Goal: Task Accomplishment & Management: Manage account settings

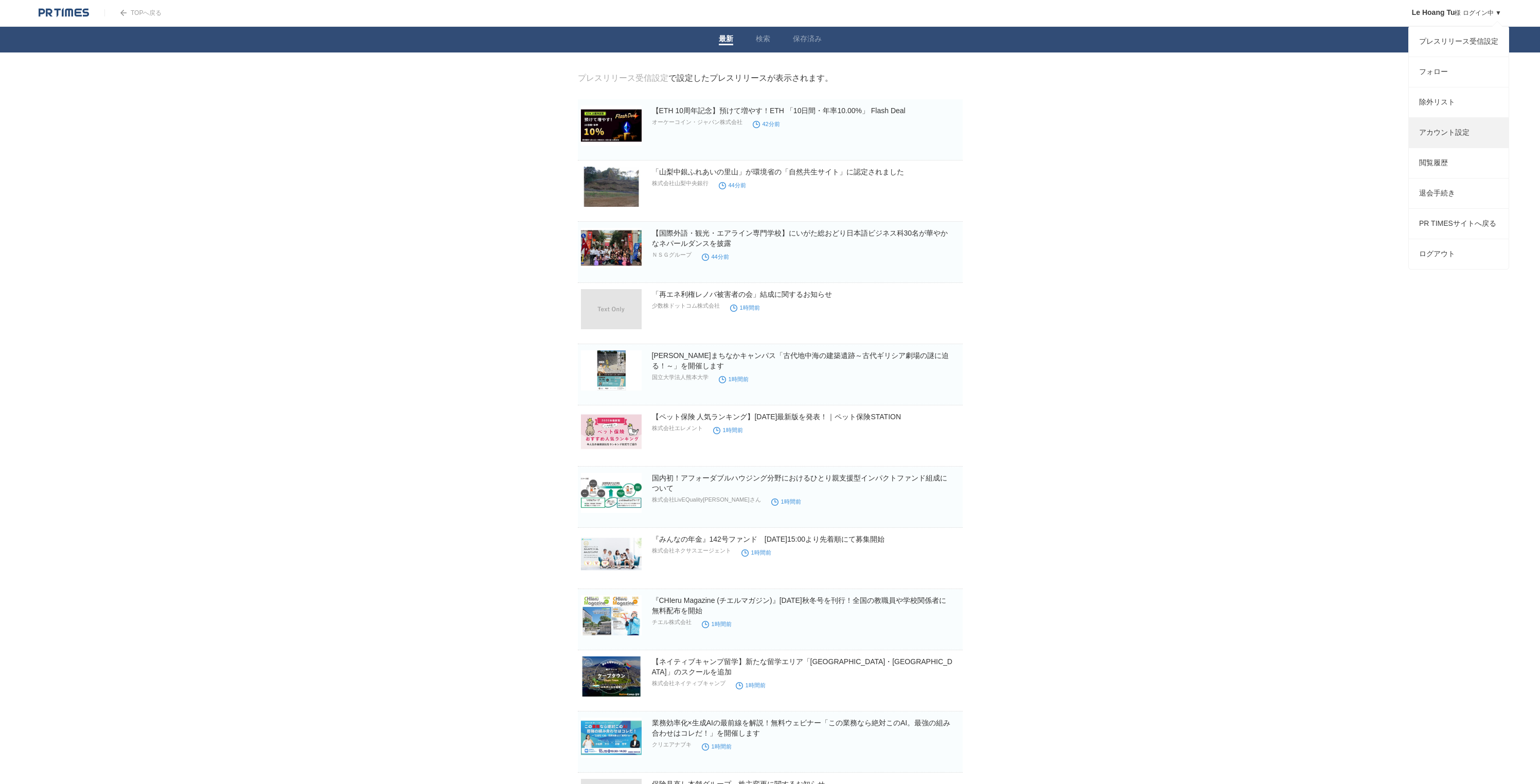
click at [1468, 133] on link "アカウント設定" at bounding box center [1459, 132] width 100 height 30
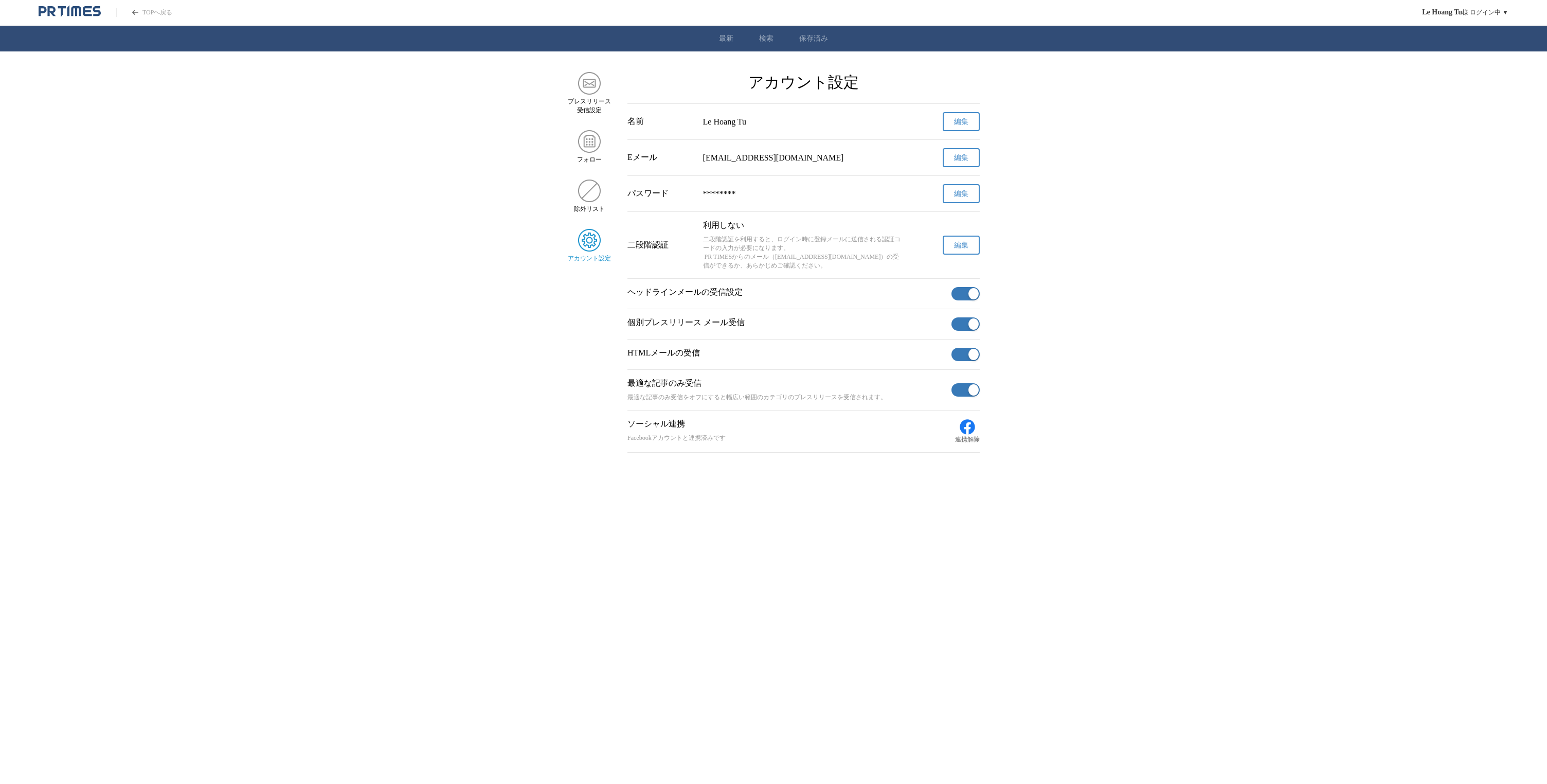
drag, startPoint x: 933, startPoint y: 242, endPoint x: 948, endPoint y: 245, distance: 15.3
click at [933, 242] on div "編集" at bounding box center [946, 245] width 68 height 19
click at [965, 246] on span "編集" at bounding box center [961, 245] width 15 height 10
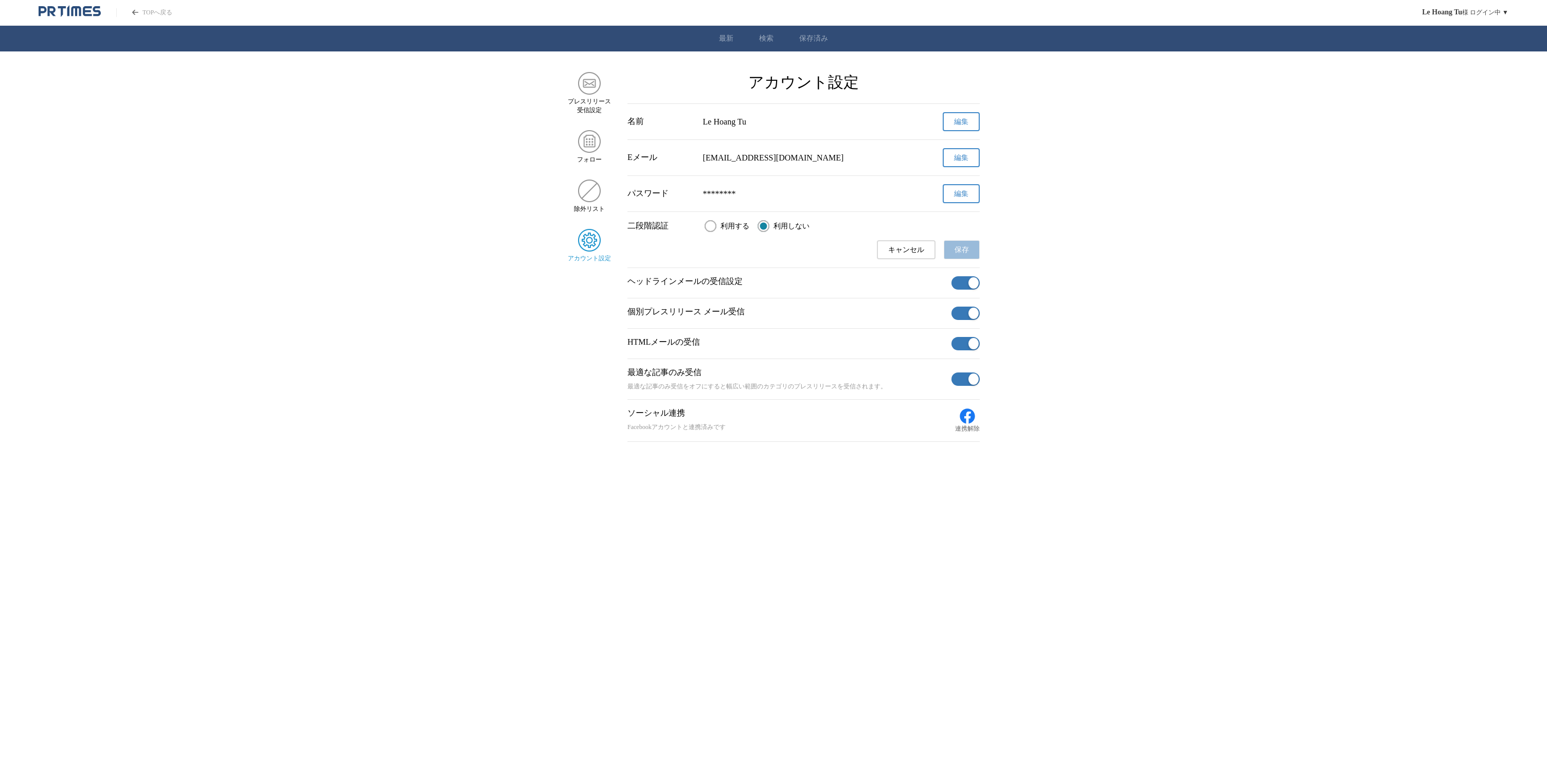
click at [700, 231] on div "二段階認証 利用する 利用しない" at bounding box center [804, 226] width 352 height 12
click at [713, 225] on input "利用する" at bounding box center [711, 226] width 12 height 12
radio input "true"
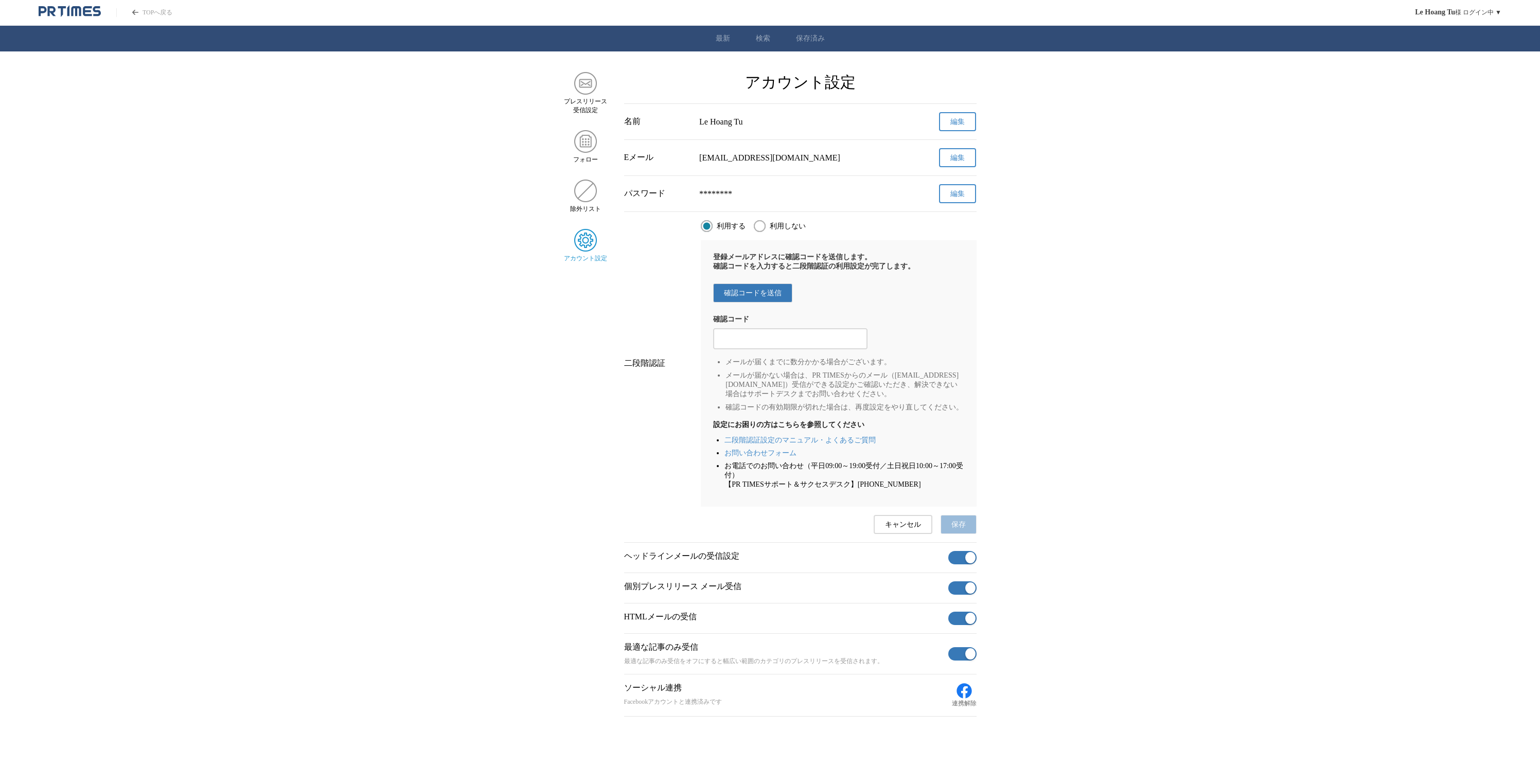
drag, startPoint x: 777, startPoint y: 337, endPoint x: 779, endPoint y: 345, distance: 8.2
click at [779, 345] on div at bounding box center [791, 338] width 155 height 21
click at [779, 345] on input "2" at bounding box center [791, 339] width 144 height 11
type input "231231"
click at [952, 534] on button "保存" at bounding box center [959, 524] width 36 height 19
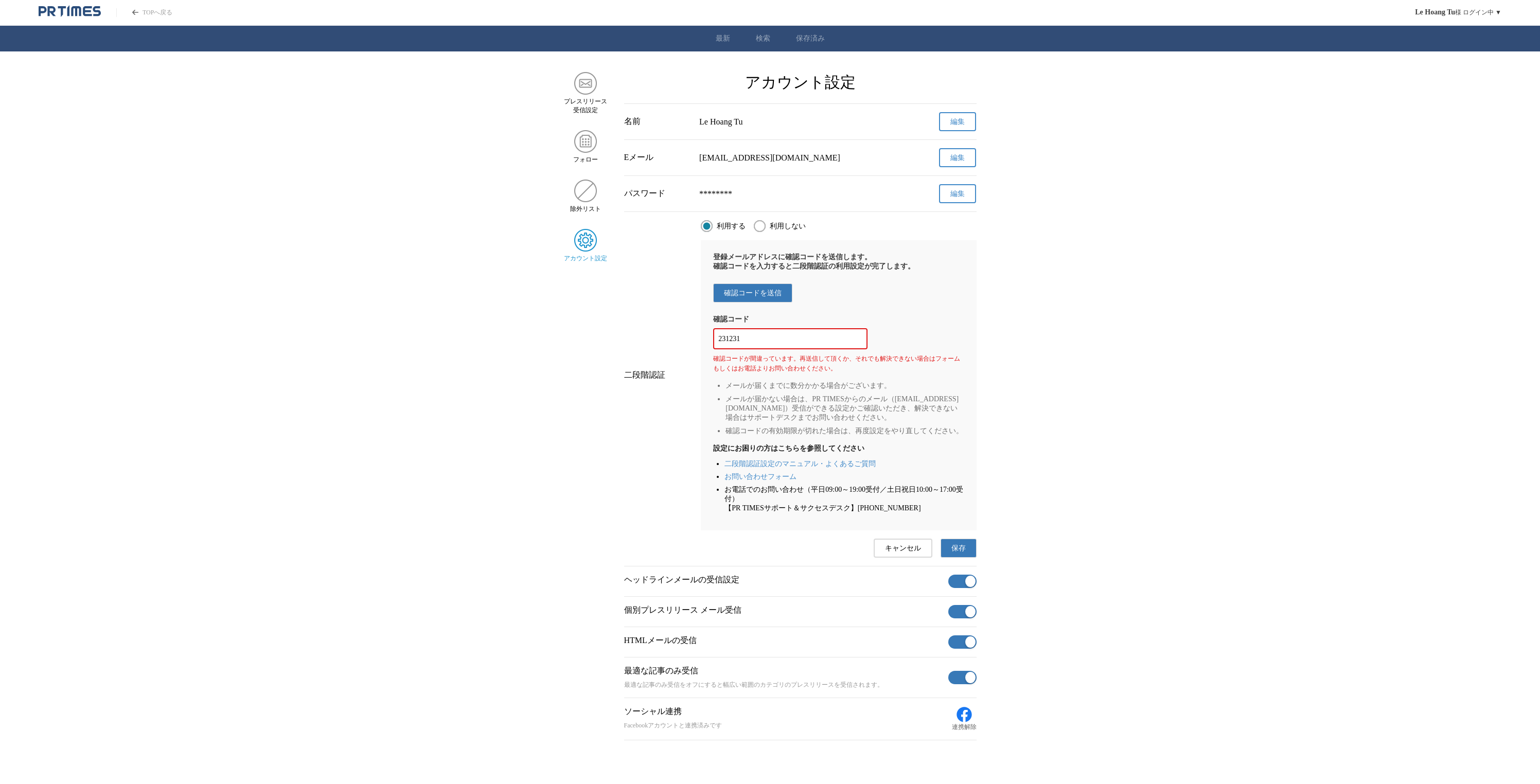
click at [958, 565] on div "二段階認証 利用する 利用しない 登録メールアドレスに確認コードを送信します。 確認コードを入力すると二段階認証の利用設定が完了します。 確認コードを送信 確…" at bounding box center [800, 389] width 353 height 354
drag, startPoint x: 959, startPoint y: 568, endPoint x: 959, endPoint y: 574, distance: 6.0
click at [959, 557] on button "保存" at bounding box center [959, 548] width 36 height 19
click at [959, 553] on span "保存" at bounding box center [959, 548] width 15 height 10
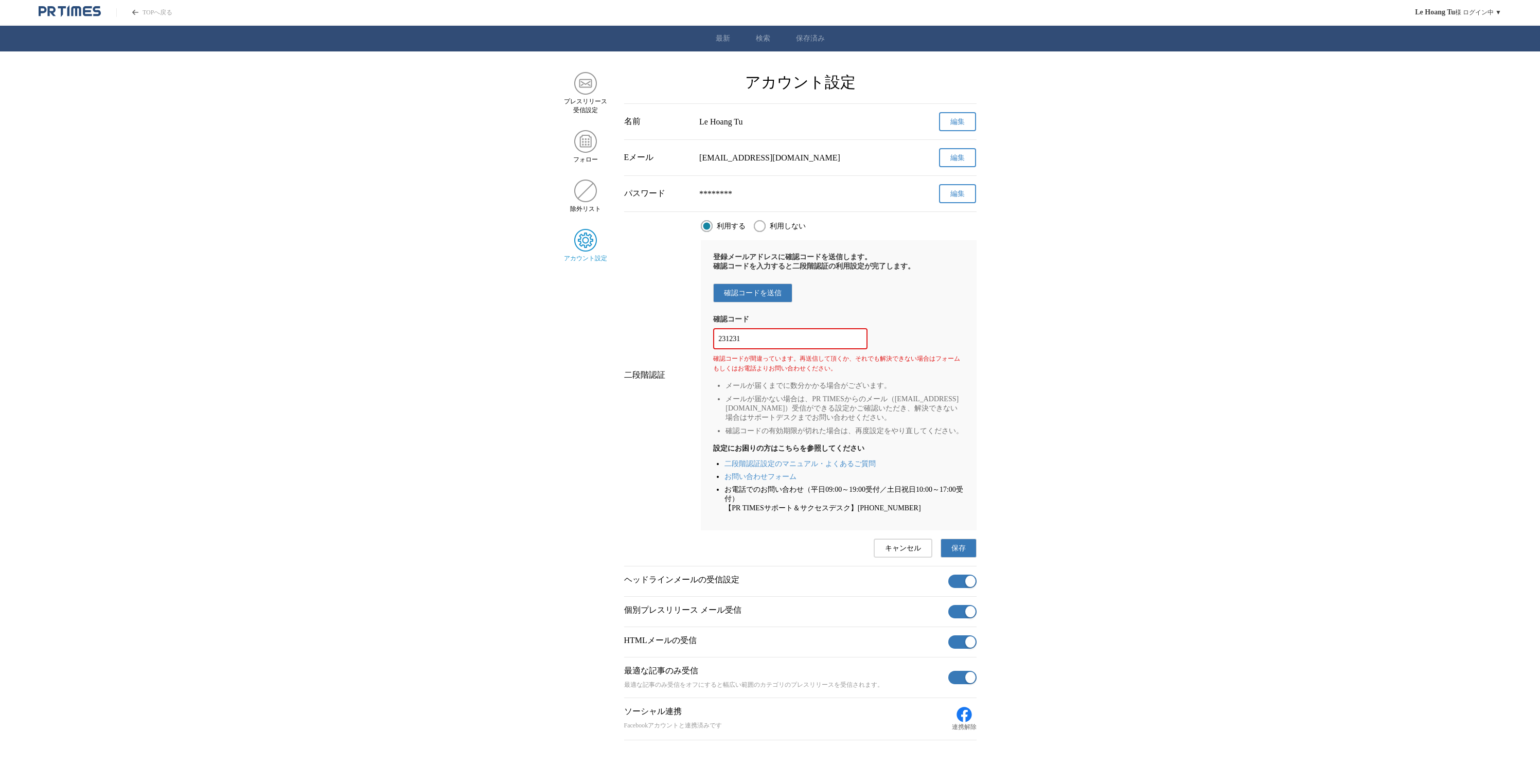
click at [959, 553] on span "保存" at bounding box center [959, 548] width 15 height 10
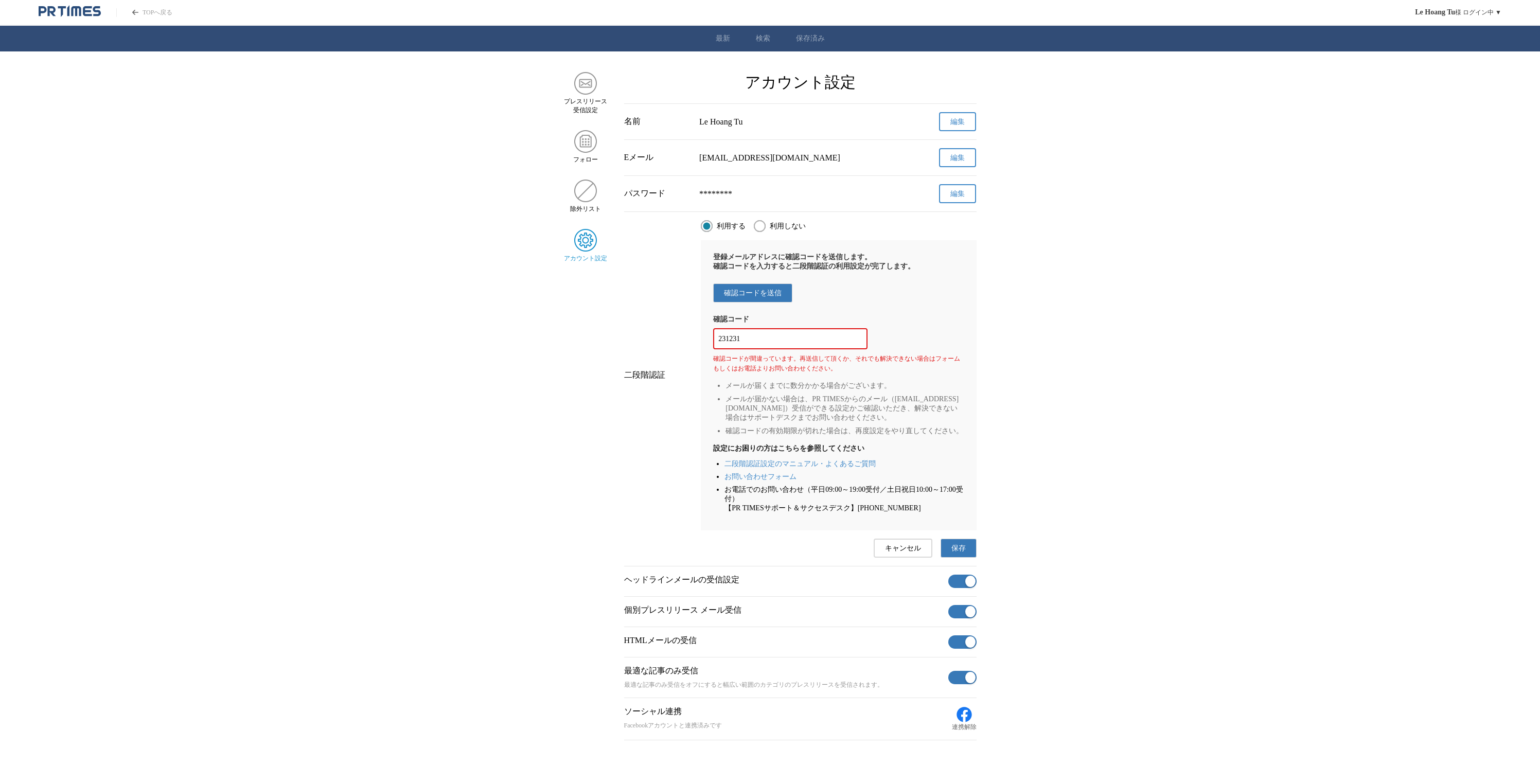
click at [1016, 536] on main "プレスリリース 受信設定 フォロー 除外リスト アカウント設定 アカウント設定 名前 Le Hoang Tu 編集 Eメール mrahn1234@gmail.…" at bounding box center [770, 406] width 1540 height 668
drag, startPoint x: 763, startPoint y: 345, endPoint x: 652, endPoint y: 344, distance: 111.0
click at [652, 345] on div "二段階認証 利用する 利用しない 登録メールアドレスに確認コードを送信します。 確認コードを入力すると二段階認証の利用設定が完了します。 確認コードを送信 確…" at bounding box center [800, 375] width 353 height 310
click at [1154, 294] on main "プレスリリース 受信設定 フォロー 除外リスト アカウント設定 アカウント設定 名前 Le Hoang Tu 編集 Eメール mrahn1234@gmail.…" at bounding box center [770, 406] width 1540 height 668
drag, startPoint x: 906, startPoint y: 584, endPoint x: 917, endPoint y: 573, distance: 15.6
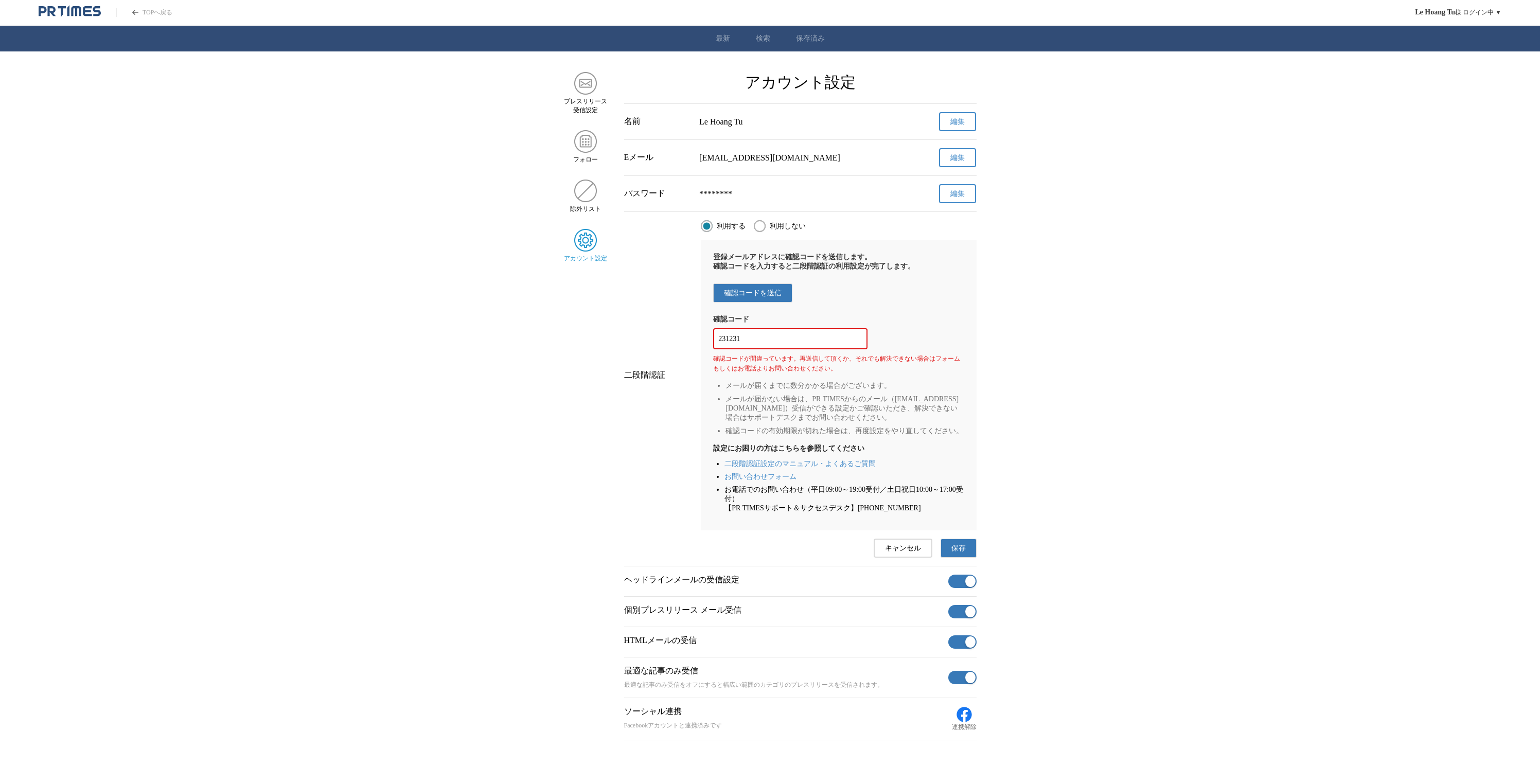
click at [906, 557] on button "キャンセル" at bounding box center [903, 548] width 59 height 19
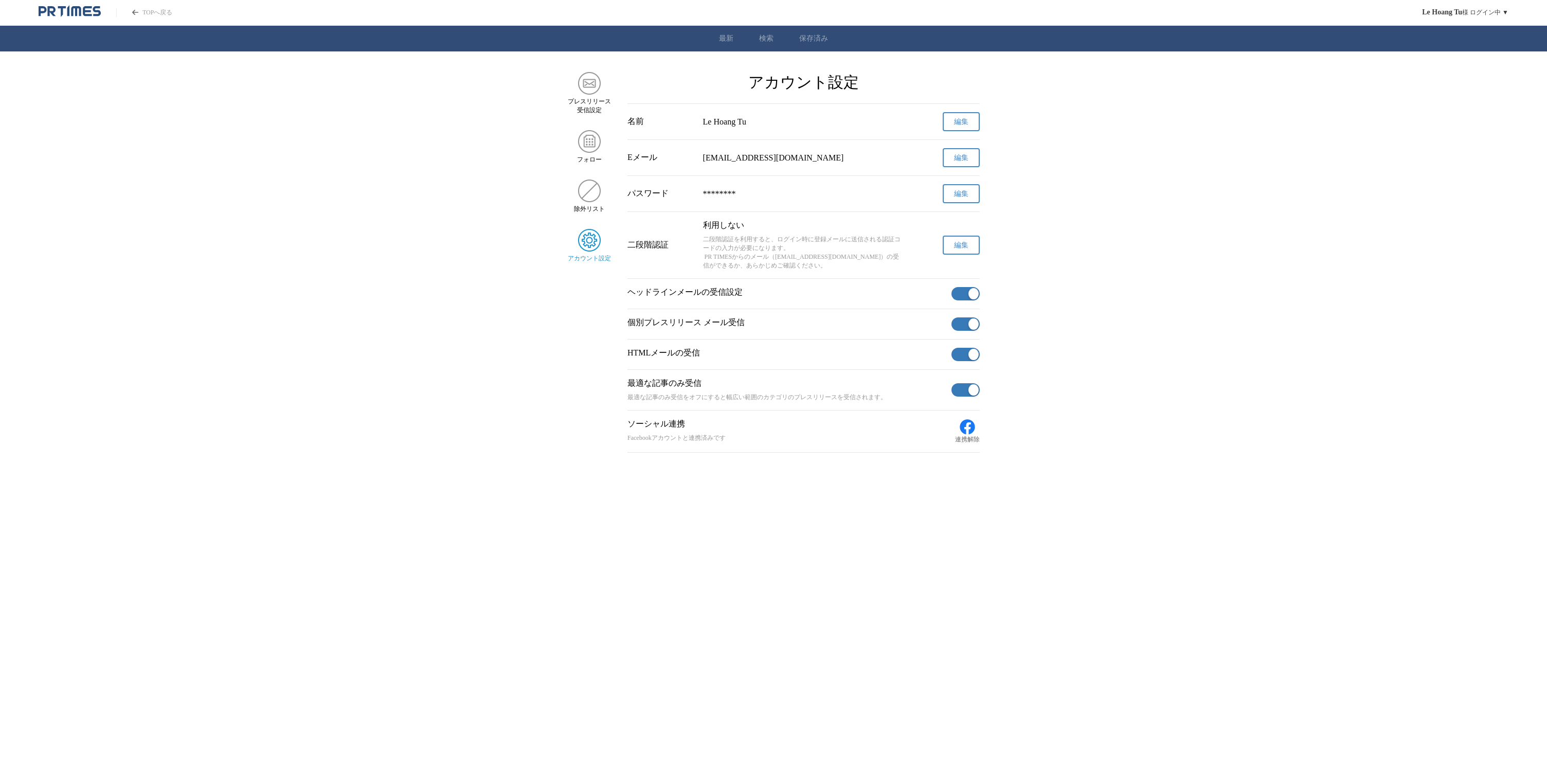
click at [1098, 451] on main "プレスリリース 受信設定 フォロー 除外リスト アカウント設定 アカウント設定 名前 Le Hoang Tu 編集 Eメール mrahn1234@gmail.…" at bounding box center [773, 262] width 1547 height 381
click at [1305, 463] on html "TOPへ戻る Le Hoang Tu 様 ログイン中 ▼ 最新 検索 保存済み プレスリリース 受信設定 フォロー 除外リスト アカウント設定 アカウント設定…" at bounding box center [773, 231] width 1547 height 463
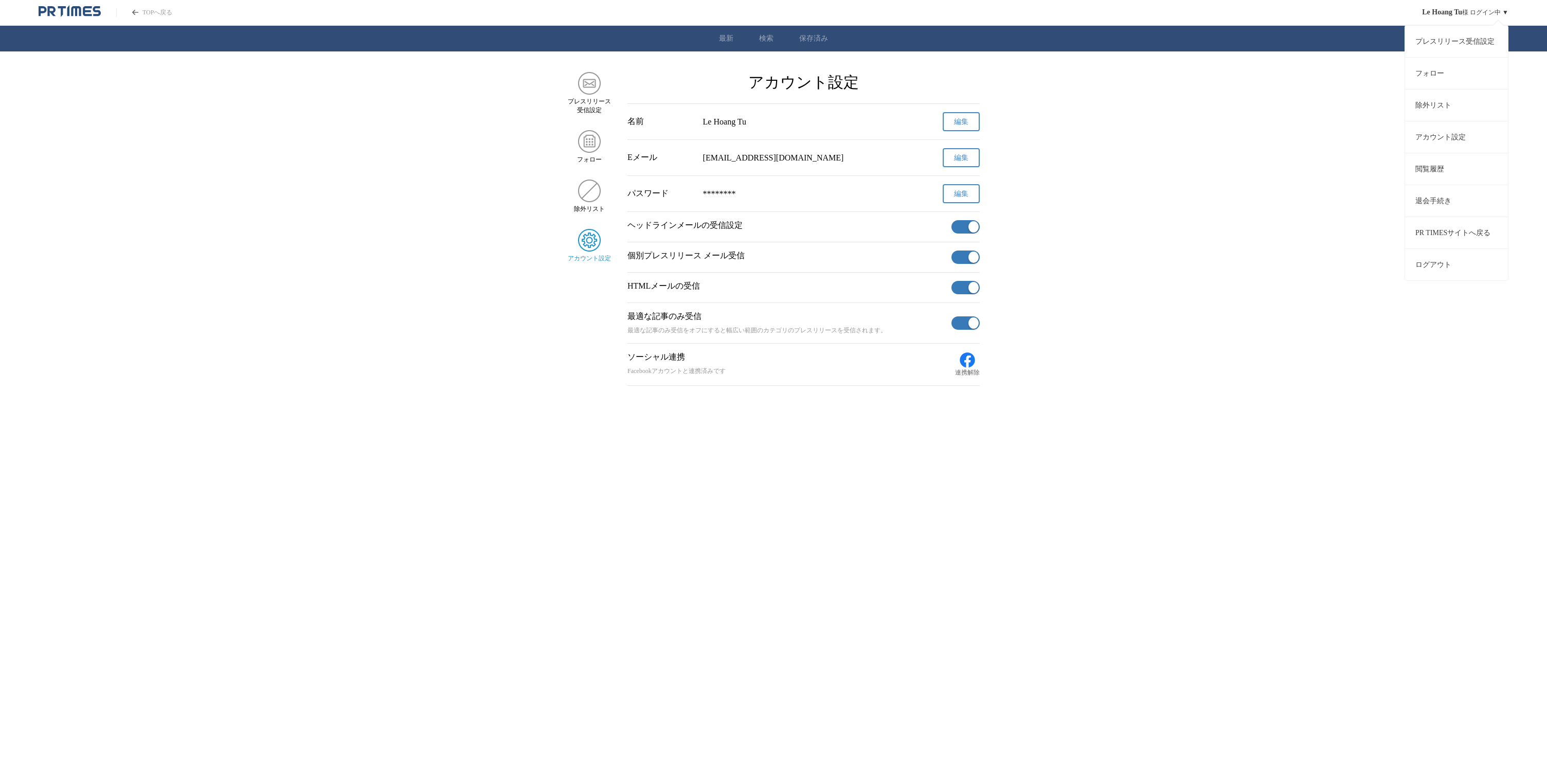
click at [1472, 269] on button "ログアウト" at bounding box center [1456, 264] width 103 height 32
